Goal: Task Accomplishment & Management: Manage account settings

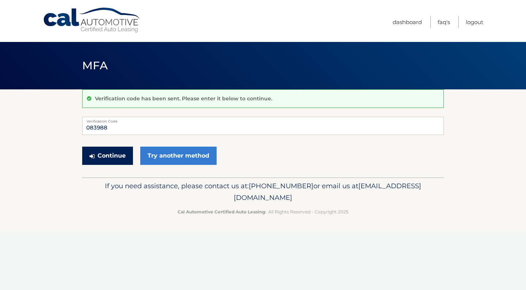
type input "083988"
click at [111, 161] on button "Continue" at bounding box center [107, 156] width 51 height 18
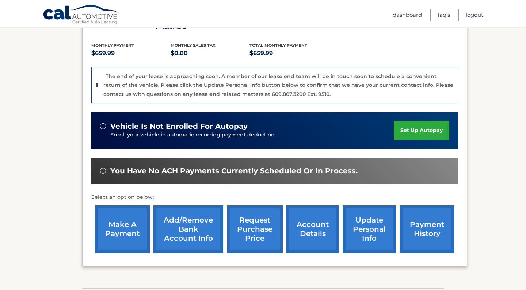
scroll to position [158, 0]
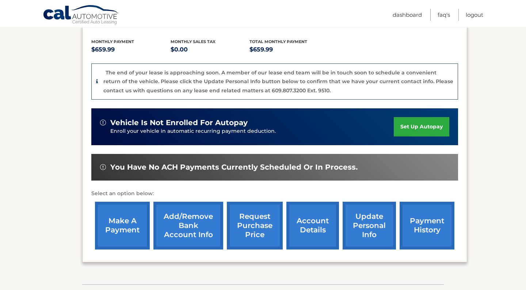
click at [134, 215] on link "make a payment" at bounding box center [122, 226] width 55 height 48
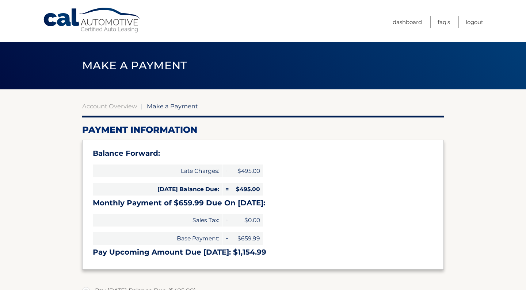
select select "ODBmY2U2MmEtYTRkNy00MWRiLWJkNTMtNTNmNTc2ZGY0MDJj"
click at [402, 23] on link "Dashboard" at bounding box center [406, 22] width 29 height 12
